Goal: Task Accomplishment & Management: Use online tool/utility

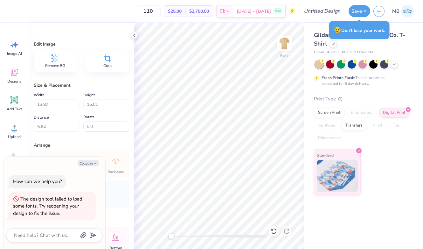
type textarea "x"
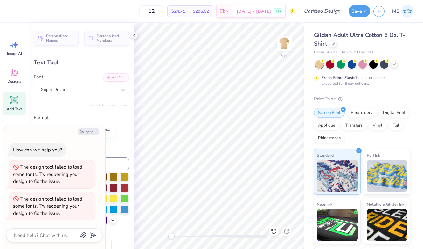
type textarea "x"
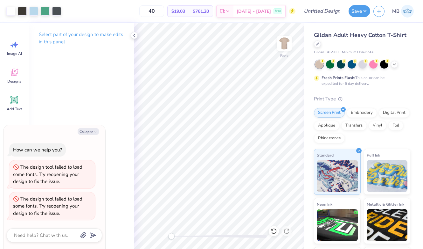
type input "40"
click at [361, 8] on button "Save" at bounding box center [360, 10] width 22 height 12
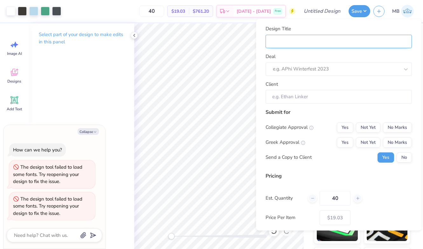
click at [284, 42] on input "Design Title" at bounding box center [339, 42] width 146 height 14
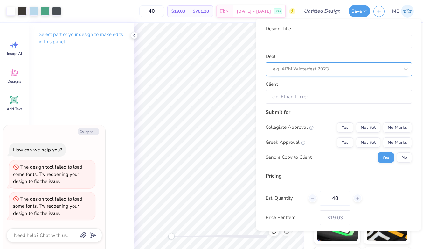
click at [284, 64] on div "e.g. APhi Winterfest 2023" at bounding box center [336, 69] width 128 height 10
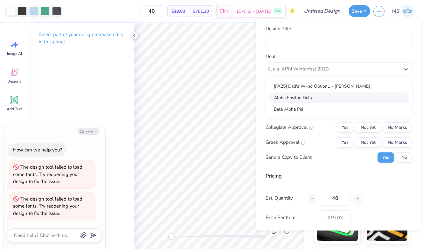
click at [287, 96] on div "Alpha Epsilon Delta" at bounding box center [338, 97] width 141 height 11
type textarea "x"
type input "Carly Robinson"
type textarea "x"
type input "– –"
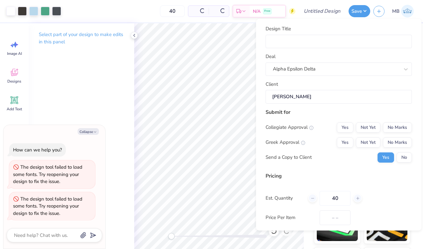
type textarea "x"
type input "$19.03"
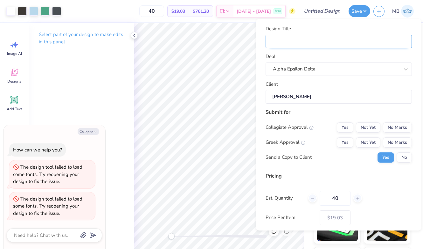
click at [285, 42] on input "Design Title" at bounding box center [339, 42] width 146 height 14
type input "A"
type textarea "x"
type input "A"
type textarea "x"
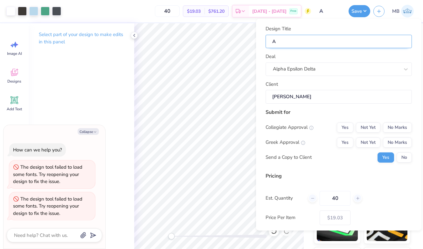
type input "AE"
type textarea "x"
type input "AE"
type textarea "x"
type input "AED"
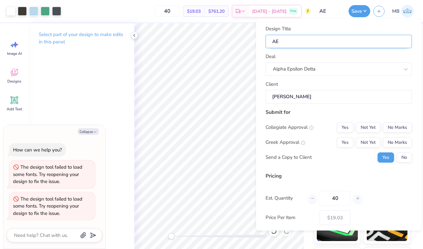
type textarea "x"
type input "AED"
type textarea "x"
type input "AED"
type textarea "x"
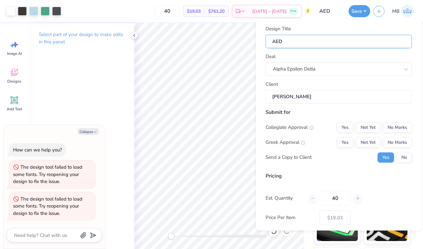
type input "AED"
type textarea "x"
type input "AED A"
type textarea "x"
type input "AED A"
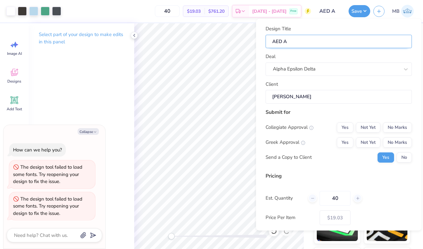
type textarea "x"
type input "AED Ap"
type textarea "x"
type input "AED Ap"
type textarea "x"
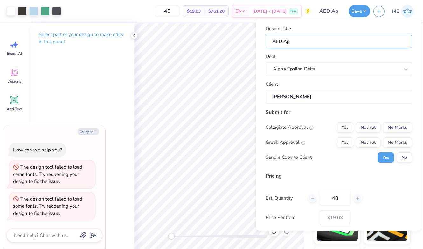
type input "AED Apa"
type textarea "x"
type input "AED Apa"
type textarea "x"
type input "AED Apar"
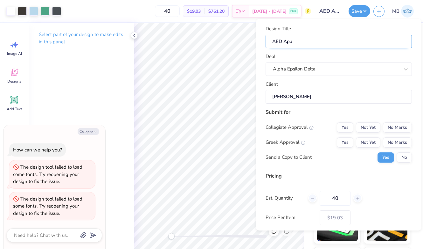
type textarea "x"
type input "AED Apar"
type textarea "x"
type input "AED Apart"
type textarea "x"
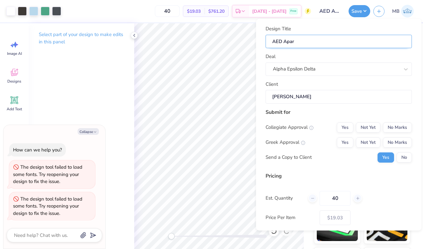
type input "AED Apart"
type textarea "x"
type input "AED Apartm"
type textarea "x"
type input "AED Apartm"
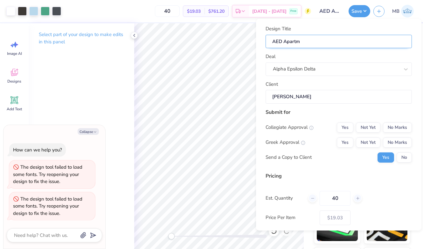
type textarea "x"
type input "AED Apartme"
type textarea "x"
type input "AED Apartme"
type textarea "x"
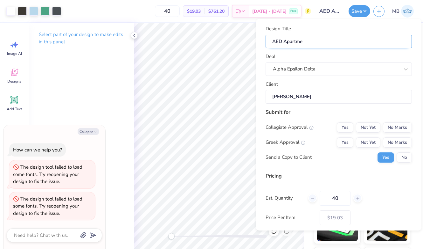
type input "AED Apartmen"
type textarea "x"
type input "AED Apartmen"
type textarea "x"
type input "AED Apartment"
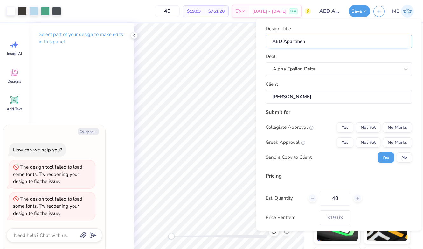
type textarea "x"
type input "AED Apartment"
type textarea "x"
type input "AED Apartment"
type textarea "x"
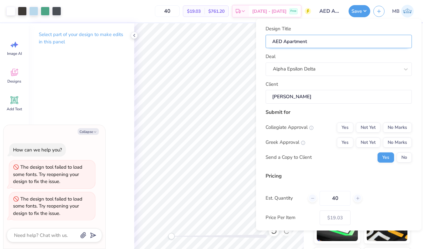
type input "AED Apartment"
type textarea "x"
type input "AED Apartment C"
type textarea "x"
type input "AED Apartment C"
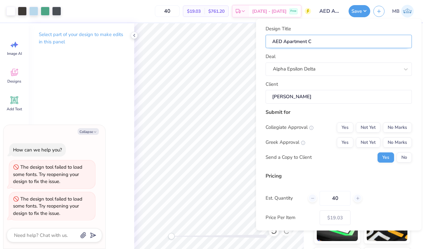
type textarea "x"
type input "AED Apartment Cr"
type textarea "x"
type input "AED Apartment Cr"
type textarea "x"
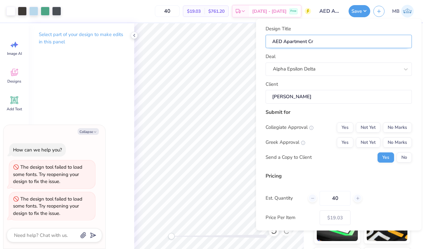
type input "AED Apartment Cra"
type textarea "x"
type input "AED Apartment Cra"
type textarea "x"
type input "AED Apartment Craw"
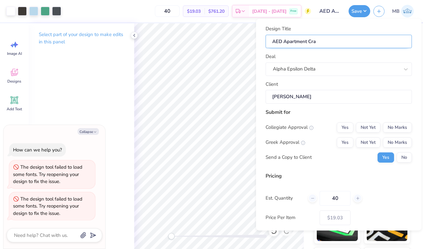
type textarea "x"
type input "AED Apartment Craw"
type textarea "x"
type input "AED Apartment Crawl"
type textarea "x"
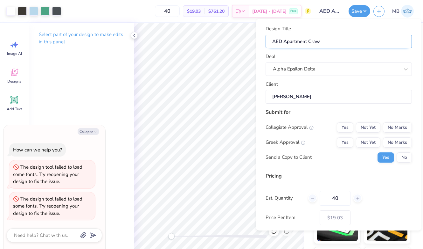
type input "AED Apartment Crawl"
type textarea "x"
type input "AED Apartment Crawl"
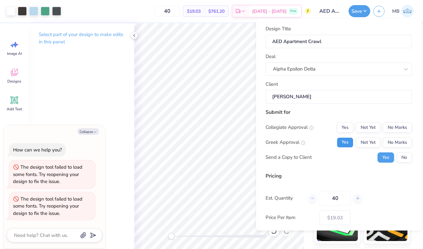
click at [343, 142] on button "Yes" at bounding box center [345, 142] width 17 height 10
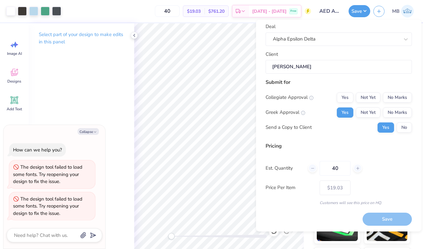
scroll to position [31, 0]
click at [389, 95] on button "No Marks" at bounding box center [397, 98] width 29 height 10
type textarea "x"
type input "– –"
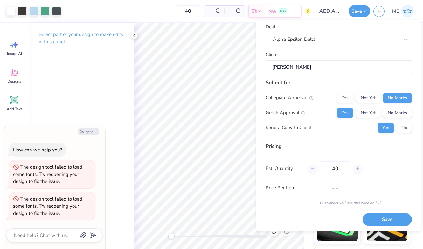
type textarea "x"
type input "$19.03"
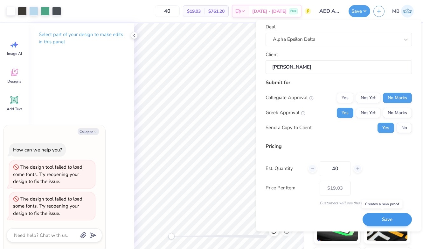
click at [390, 216] on button "Save" at bounding box center [387, 219] width 49 height 13
type textarea "x"
type input "– –"
type textarea "x"
type input "$19.03"
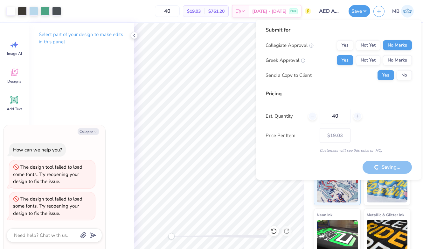
type textarea "x"
type input "– –"
type textarea "x"
type input "– –"
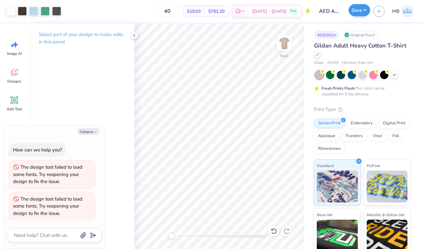
click at [357, 12] on button "Save" at bounding box center [360, 10] width 22 height 12
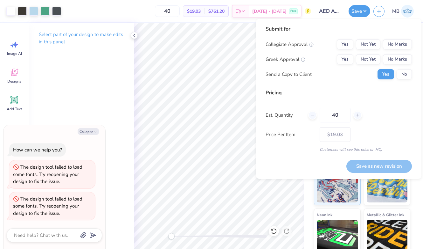
click at [327, 7] on input "AED Apartment Crawl" at bounding box center [329, 11] width 31 height 13
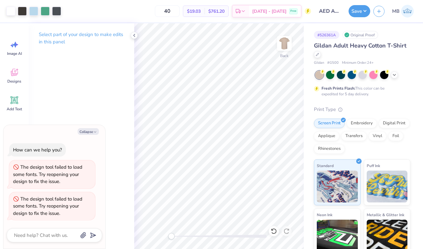
click at [366, 35] on div "Original Proof" at bounding box center [361, 35] width 36 height 8
click at [396, 50] on div "Gildan Adult Heavy Cotton T-Shirt" at bounding box center [362, 49] width 96 height 17
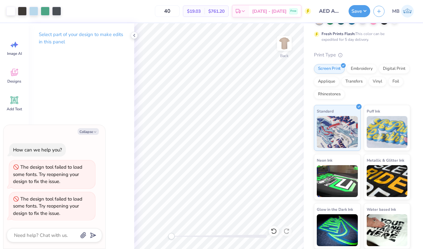
scroll to position [54, 0]
click at [108, 203] on div "Select part of your design to make edits in this panel" at bounding box center [82, 135] width 106 height 225
click at [133, 35] on icon at bounding box center [134, 35] width 5 height 5
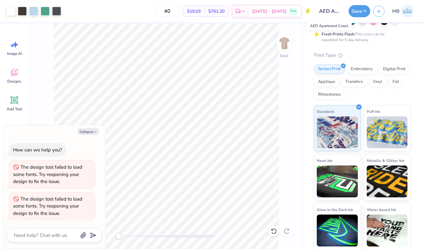
click at [331, 12] on input "AED Apartment Crawl" at bounding box center [329, 11] width 31 height 13
click at [363, 10] on button "Save" at bounding box center [360, 10] width 22 height 12
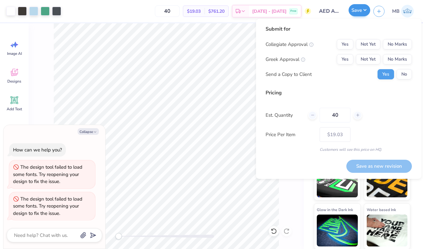
type textarea "x"
click at [302, 59] on icon at bounding box center [303, 59] width 4 height 4
